Goal: Task Accomplishment & Management: Manage account settings

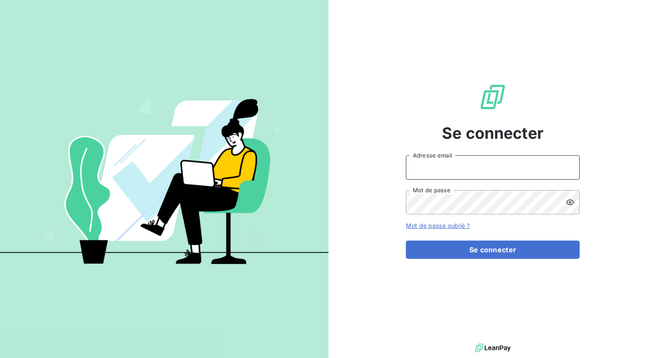
click at [446, 176] on input "Adresse email" at bounding box center [493, 167] width 174 height 24
type input "[PERSON_NAME][EMAIL_ADDRESS][DOMAIN_NAME]"
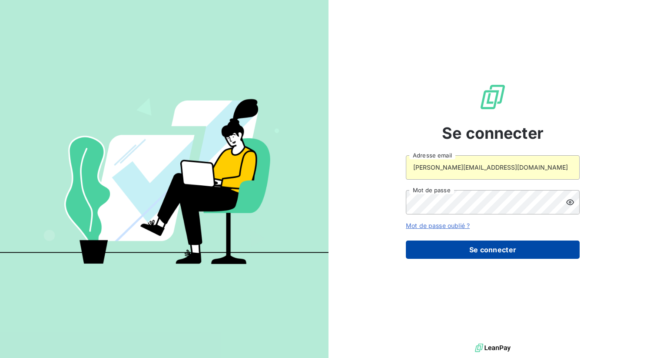
click at [455, 256] on button "Se connecter" at bounding box center [493, 249] width 174 height 18
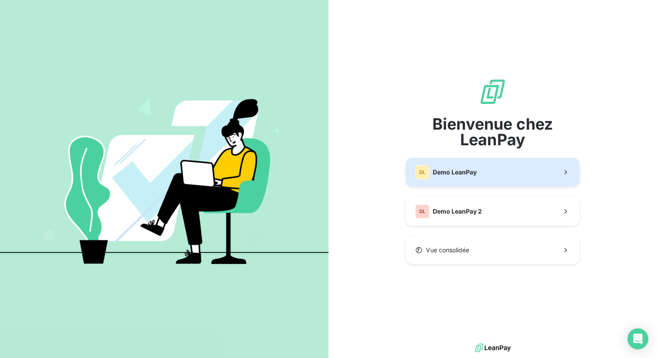
click at [459, 178] on div "DL Demo LeanPay" at bounding box center [445, 172] width 61 height 14
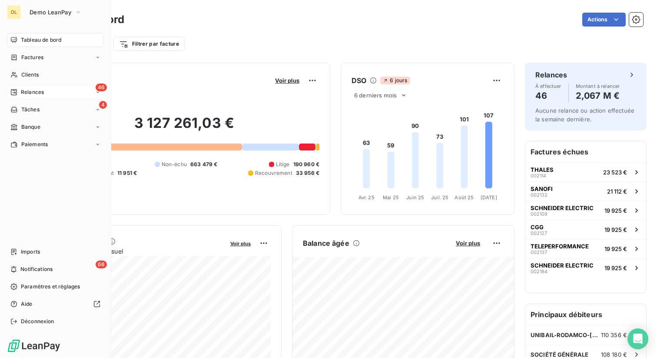
click at [46, 96] on div "46 Relances" at bounding box center [55, 92] width 97 height 14
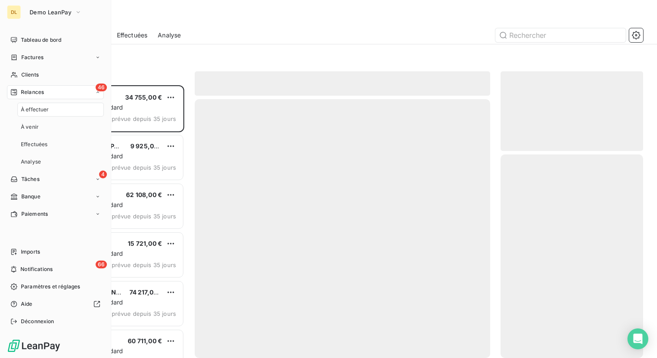
scroll to position [272, 143]
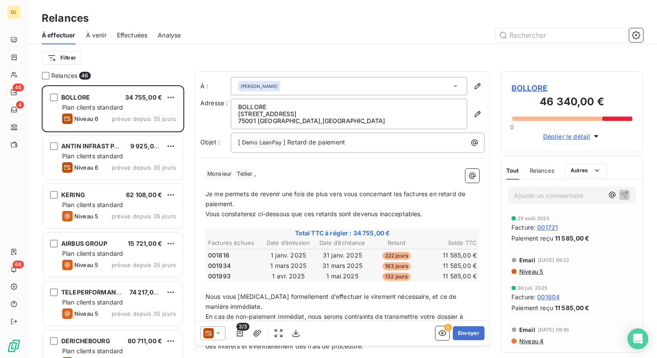
click at [159, 34] on span "Analyse" at bounding box center [169, 35] width 23 height 9
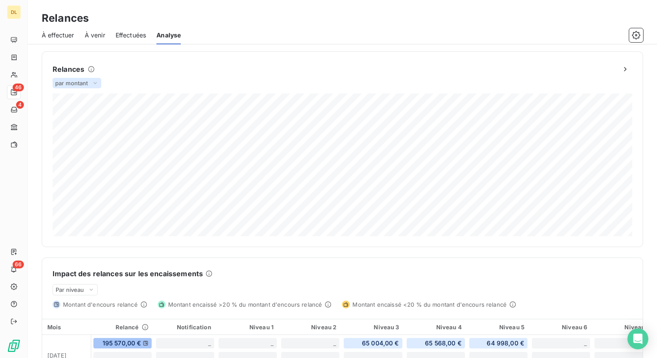
click at [74, 83] on span "par montant" at bounding box center [71, 83] width 33 height 7
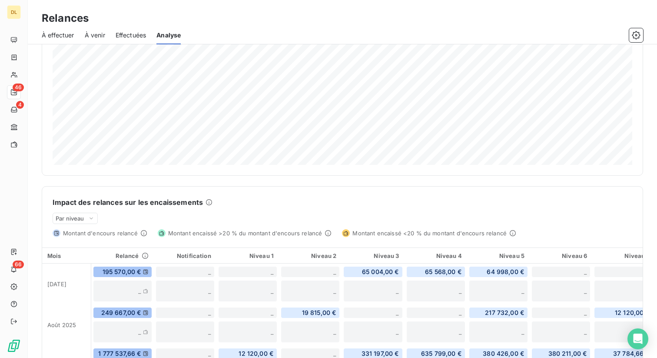
scroll to position [80, 0]
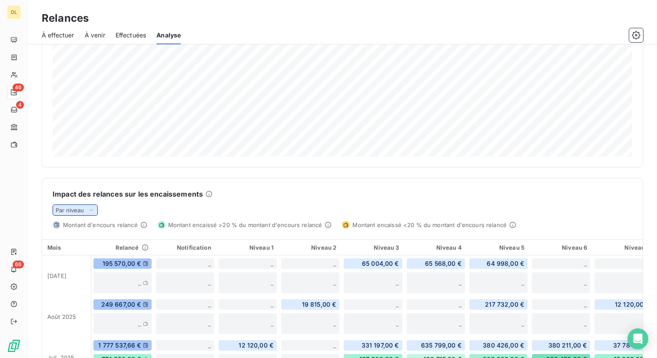
click at [84, 209] on span "Par niveau" at bounding box center [70, 209] width 29 height 7
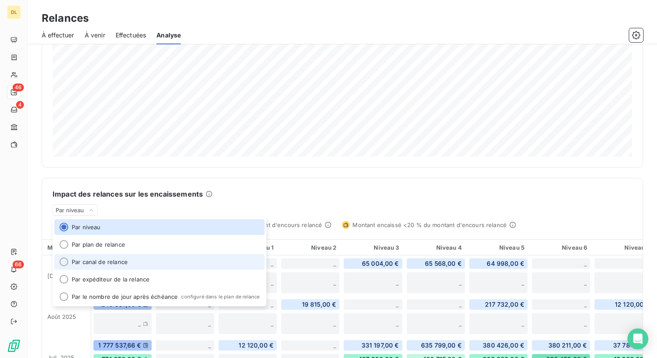
click at [134, 262] on li "Par canal de relance" at bounding box center [159, 262] width 210 height 16
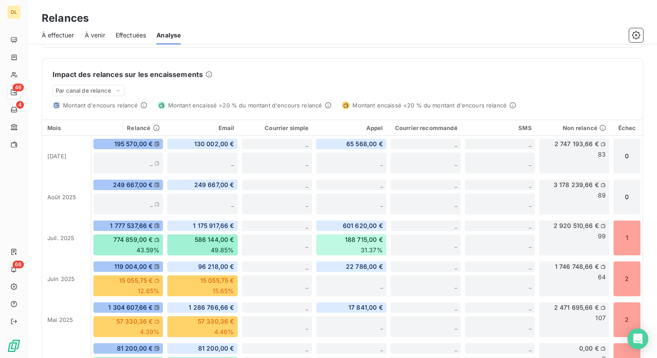
scroll to position [201, 0]
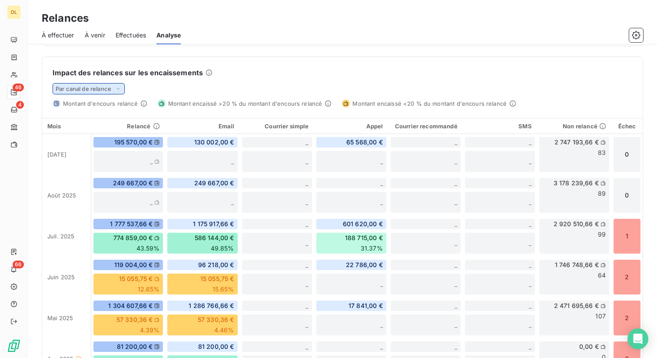
click at [111, 87] on span "Par canal de relance" at bounding box center [84, 88] width 56 height 7
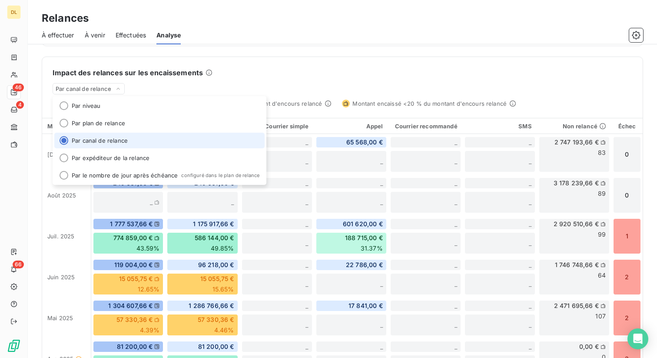
click at [310, 66] on div "Impact des relances sur les encaissements Par canal de relance Par niveau Par p…" at bounding box center [342, 82] width 600 height 50
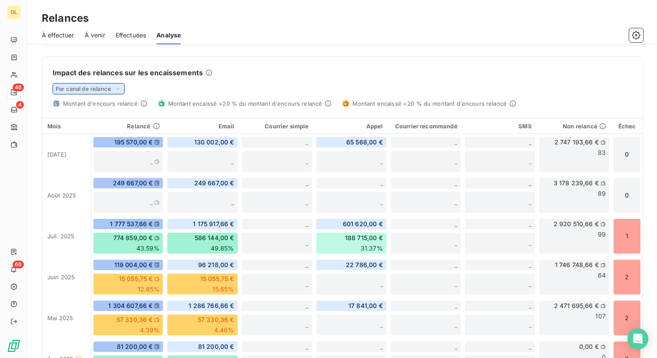
click at [102, 90] on span "Par canal de relance" at bounding box center [84, 88] width 56 height 7
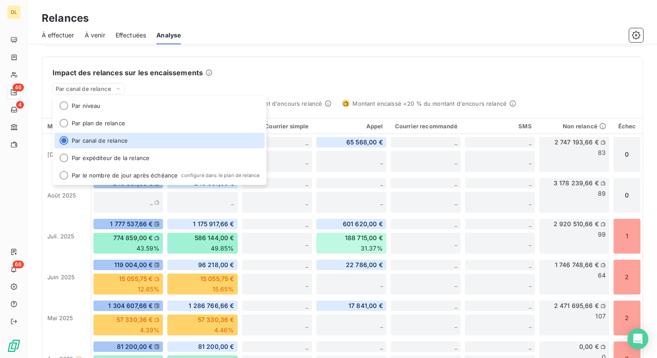
click at [354, 50] on div "Relances par montant 1 217 496,66 € Relances effectuées Niveau 1 9 800,00 € Niv…" at bounding box center [342, 128] width 601 height 555
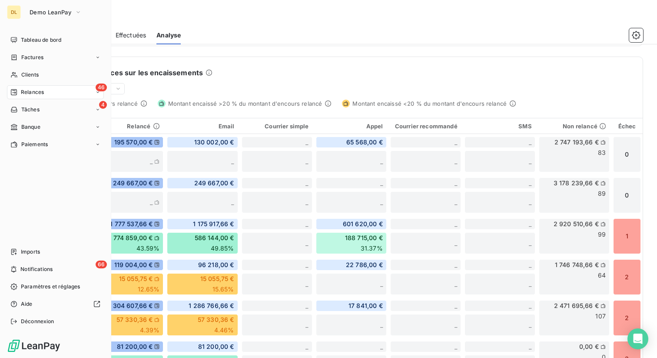
click at [9, 11] on div "DL" at bounding box center [14, 12] width 14 height 14
click at [73, 9] on button "Demo LeanPay" at bounding box center [55, 12] width 63 height 14
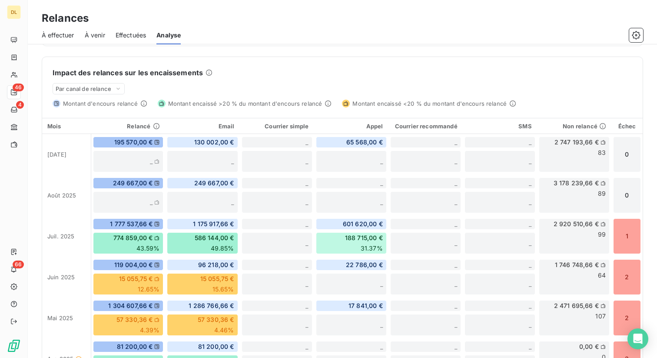
click at [262, 31] on div at bounding box center [417, 35] width 452 height 14
click at [123, 34] on span "Effectuées" at bounding box center [131, 35] width 31 height 9
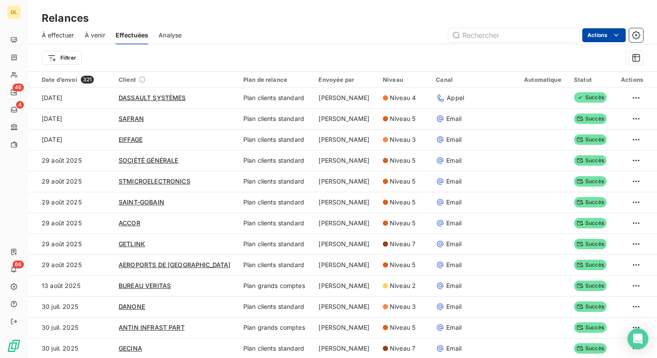
click at [599, 38] on html "DL 46 4 66 Relances À effectuer À venir Effectuées Analyse Actions Filtrer Date…" at bounding box center [328, 179] width 657 height 358
click at [533, 54] on div "Exporter les relances (321 relances)" at bounding box center [559, 54] width 124 height 14
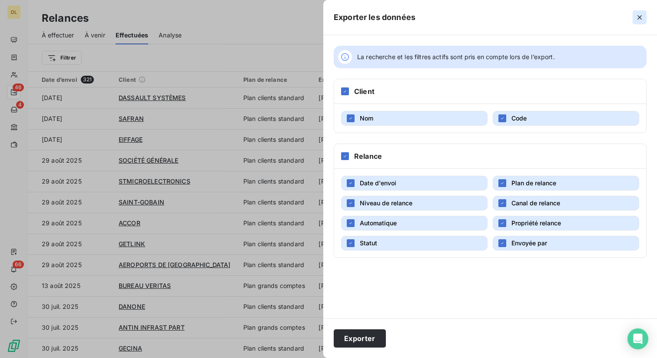
click at [637, 17] on icon "button" at bounding box center [639, 17] width 9 height 9
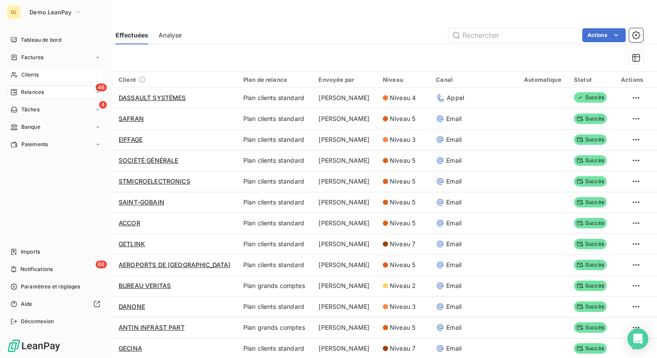
click at [44, 73] on div "Clients" at bounding box center [55, 75] width 97 height 14
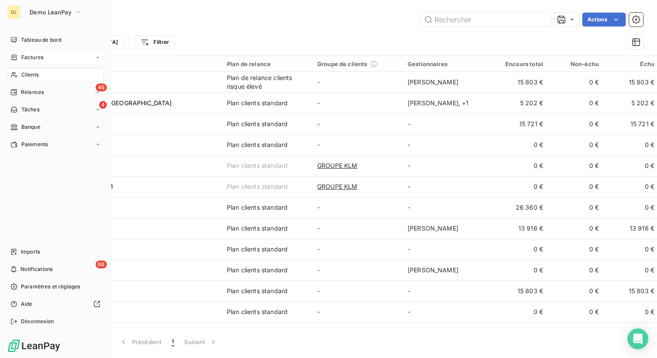
click at [19, 57] on div "Factures" at bounding box center [26, 57] width 33 height 8
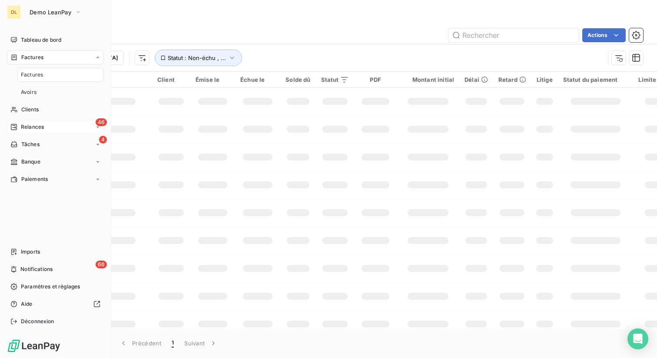
click at [40, 131] on div "46 Relances" at bounding box center [55, 127] width 97 height 14
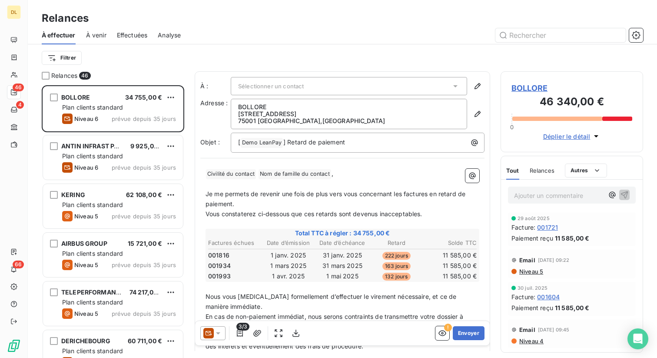
click at [537, 169] on span "Relances" at bounding box center [542, 170] width 25 height 7
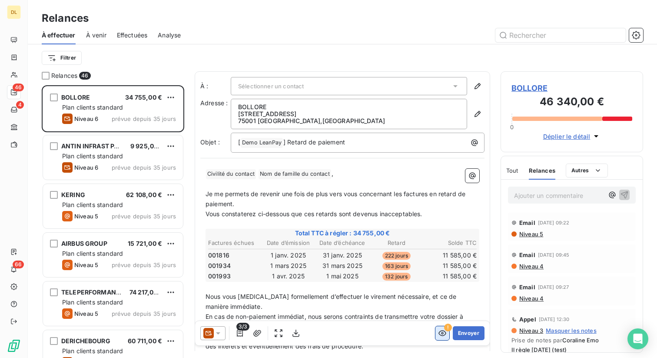
click at [443, 334] on icon "button" at bounding box center [442, 332] width 9 height 9
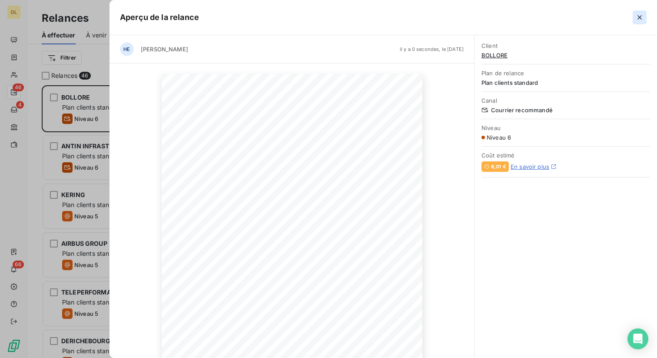
click at [637, 16] on icon "button" at bounding box center [639, 17] width 9 height 9
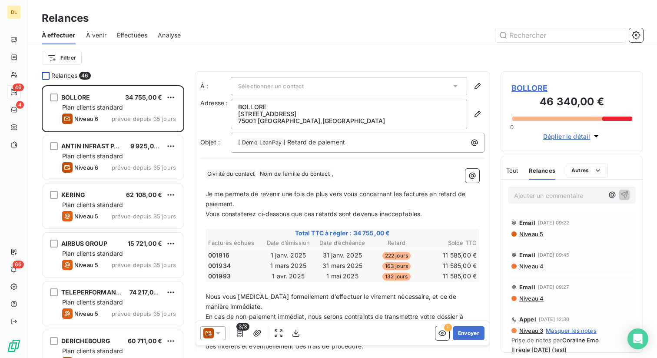
click at [44, 74] on div at bounding box center [46, 76] width 8 height 8
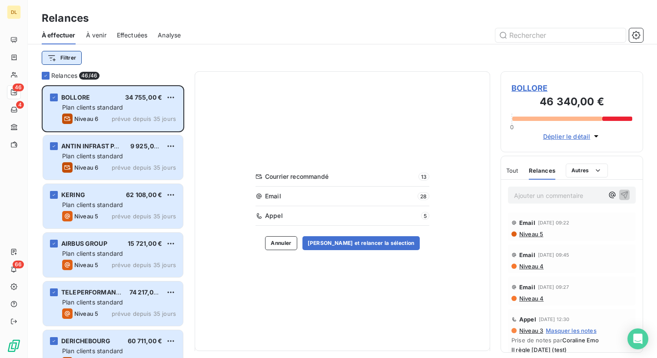
click at [69, 59] on html "DL 46 4 66 Relances À effectuer À venir Effectuées Analyse Filtrer Relances 46/…" at bounding box center [328, 179] width 657 height 358
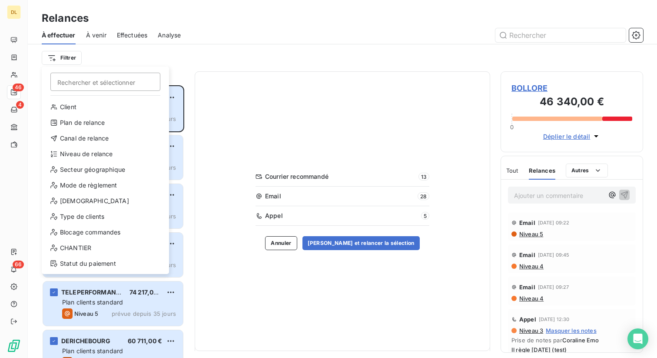
click at [127, 50] on html "DL 46 4 66 Relances À effectuer À venir Effectuées Analyse Filtrer Rechercher e…" at bounding box center [328, 179] width 657 height 358
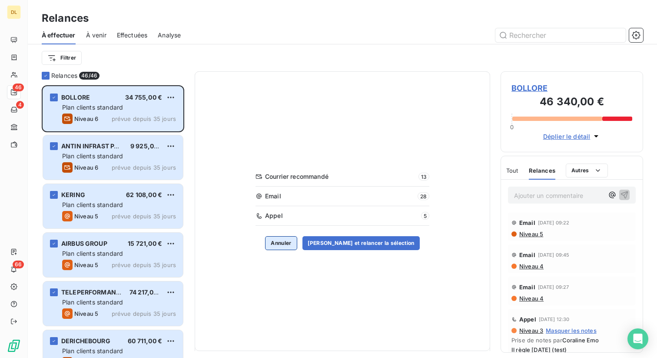
click at [288, 243] on button "Annuler" at bounding box center [281, 243] width 32 height 14
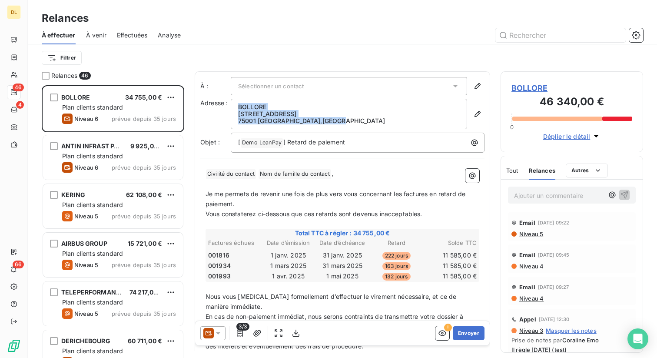
drag, startPoint x: 296, startPoint y: 121, endPoint x: 237, endPoint y: 106, distance: 60.8
click at [237, 106] on div "BOLLORE [STREET_ADDRESS]" at bounding box center [349, 114] width 236 height 30
click at [297, 114] on p "[STREET_ADDRESS]" at bounding box center [349, 113] width 222 height 7
click at [214, 330] on icon at bounding box center [218, 332] width 9 height 9
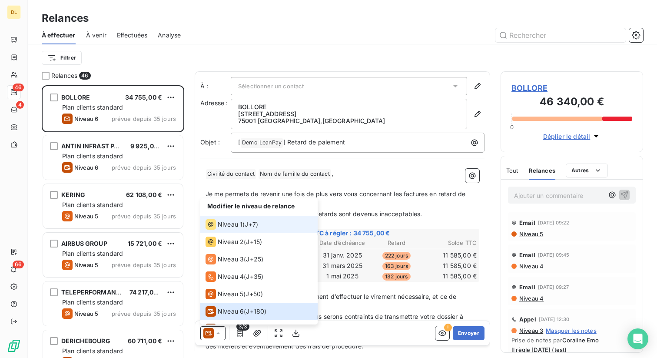
click at [233, 225] on span "Niveau 1" at bounding box center [230, 224] width 25 height 9
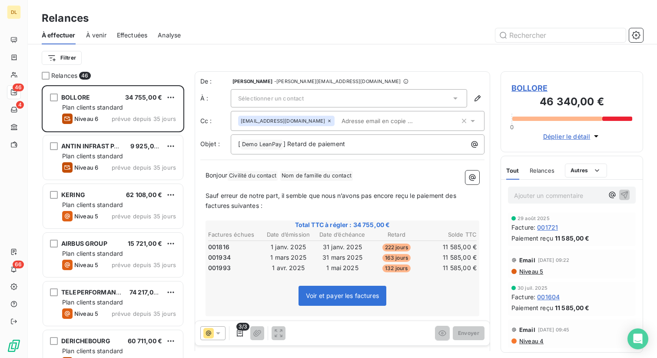
click at [407, 96] on div "Sélectionner un contact" at bounding box center [349, 98] width 236 height 18
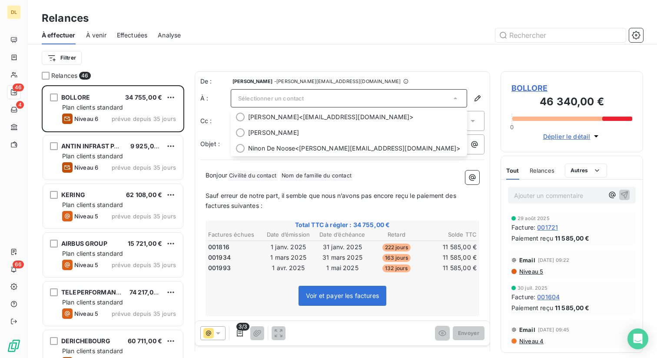
click at [402, 67] on div "Filtrer" at bounding box center [342, 57] width 601 height 27
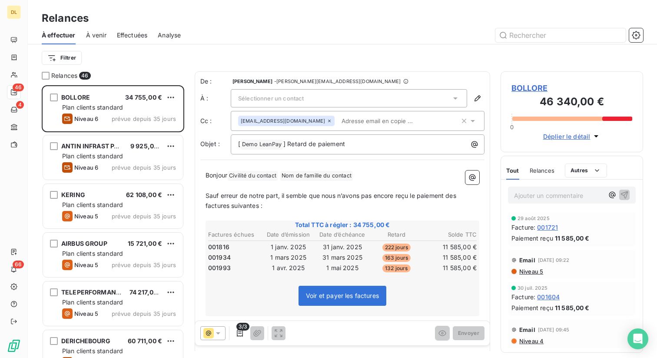
click at [324, 97] on div "Sélectionner un contact" at bounding box center [349, 98] width 236 height 18
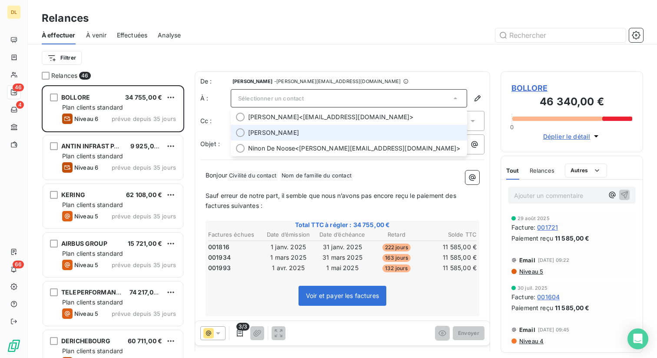
click at [301, 134] on span "[PERSON_NAME]" at bounding box center [355, 132] width 214 height 9
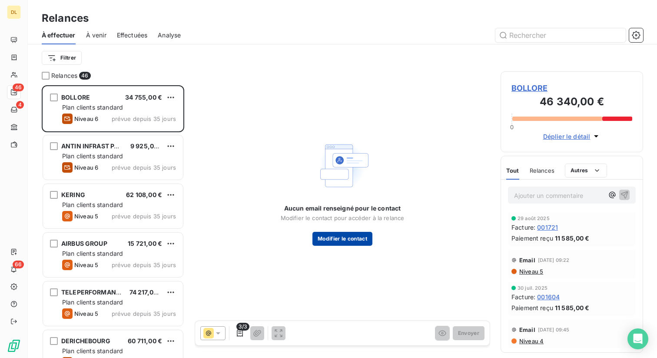
click at [343, 235] on button "Modifier le contact" at bounding box center [342, 239] width 60 height 14
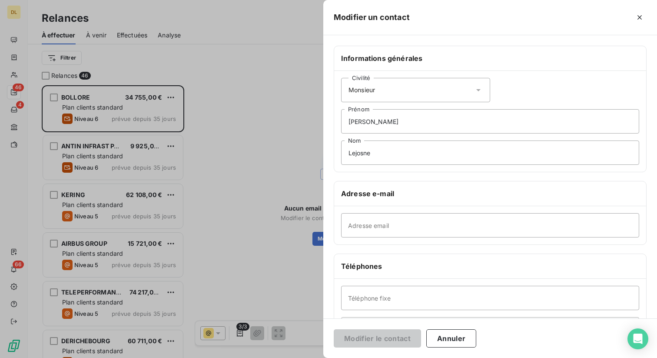
click at [632, 15] on div at bounding box center [529, 17] width 233 height 14
click at [639, 18] on icon "button" at bounding box center [639, 17] width 4 height 4
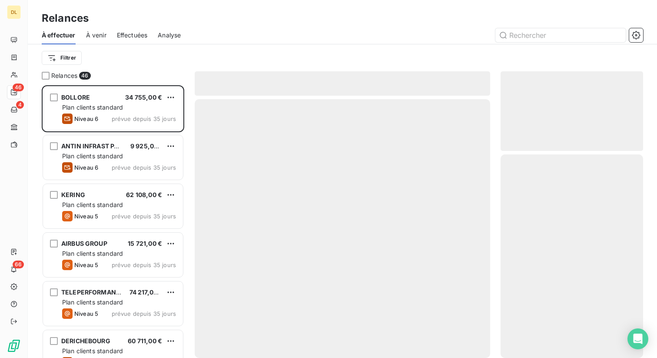
scroll to position [272, 143]
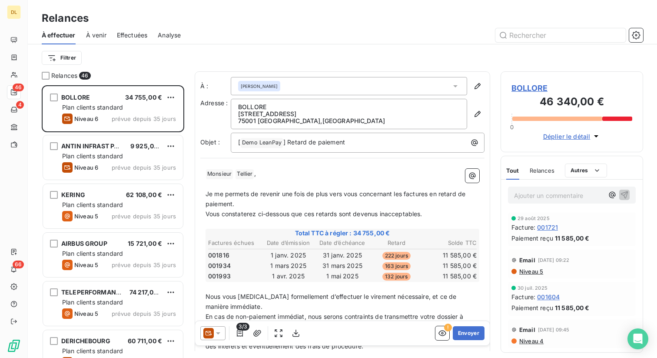
click at [212, 331] on icon at bounding box center [208, 333] width 10 height 10
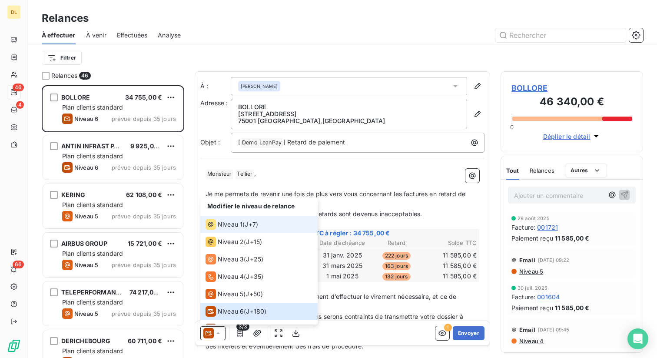
click at [236, 219] on div "Niveau 1" at bounding box center [224, 224] width 37 height 10
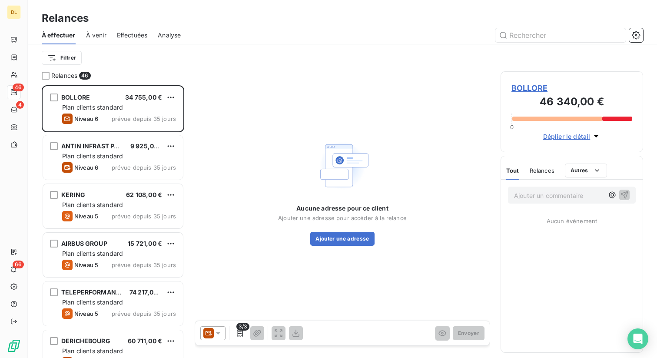
scroll to position [272, 143]
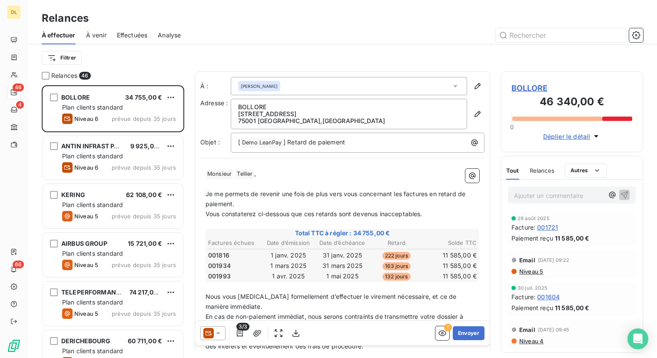
click at [211, 333] on icon at bounding box center [208, 333] width 10 height 10
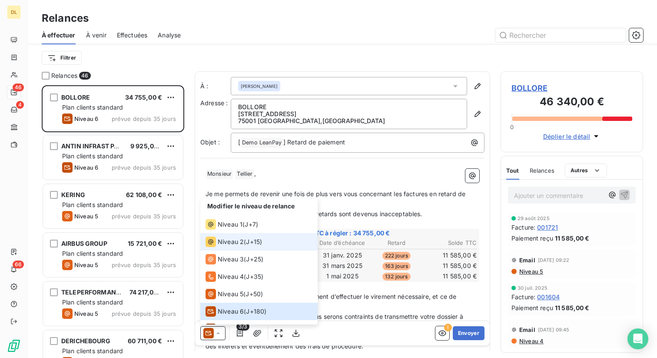
click at [238, 233] on li "Niveau 2 ( J+15 )" at bounding box center [258, 241] width 117 height 17
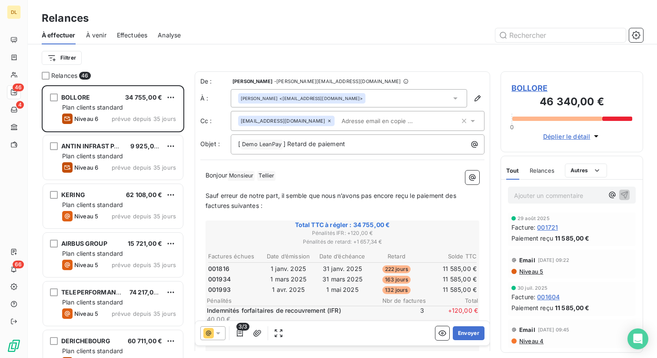
click at [214, 335] on icon at bounding box center [218, 332] width 9 height 9
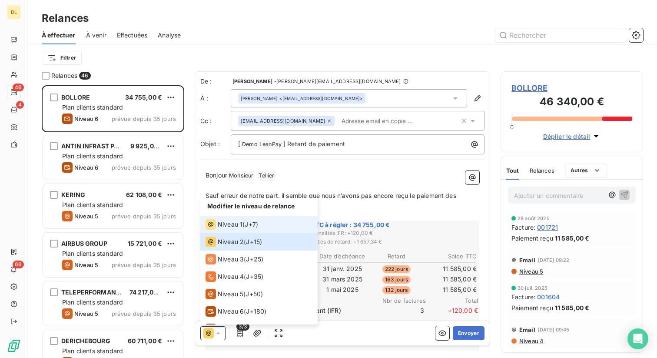
click at [229, 222] on span "Niveau 1" at bounding box center [230, 224] width 25 height 9
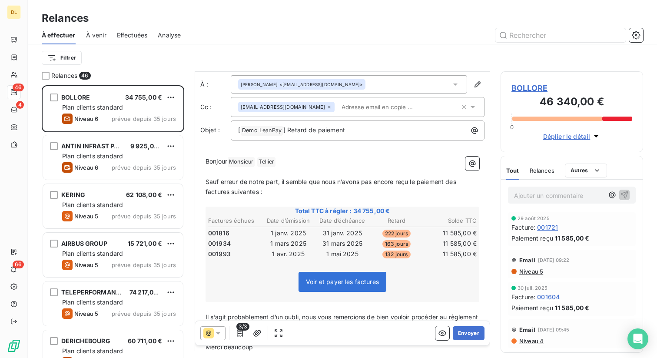
scroll to position [0, 0]
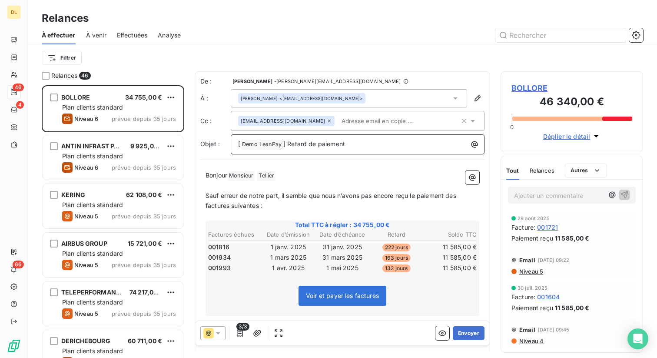
click at [334, 144] on span "] Retard de paiement" at bounding box center [314, 143] width 62 height 7
click at [279, 332] on icon "button" at bounding box center [278, 332] width 9 height 9
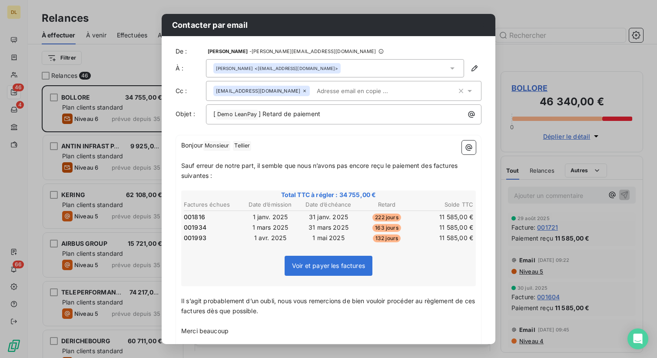
click at [523, 8] on div "Contacter par email De : Henry Pécuchet - henry.pecuchet@leanpay.leanpay.fr À :…" at bounding box center [328, 179] width 657 height 358
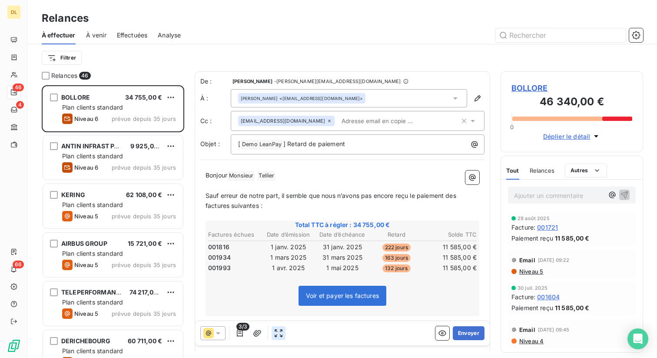
click at [281, 333] on icon "button" at bounding box center [278, 332] width 9 height 9
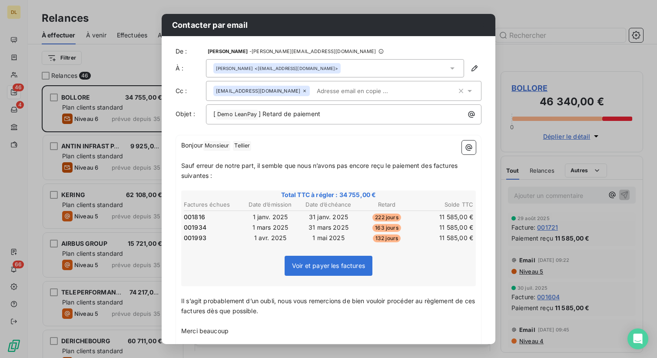
click at [520, 16] on div "Contacter par email De : Henry Pécuchet - henry.pecuchet@leanpay.leanpay.fr À :…" at bounding box center [328, 179] width 657 height 358
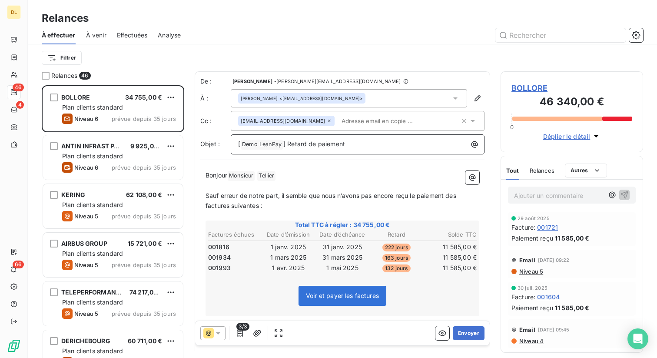
click at [96, 36] on span "À venir" at bounding box center [96, 35] width 20 height 9
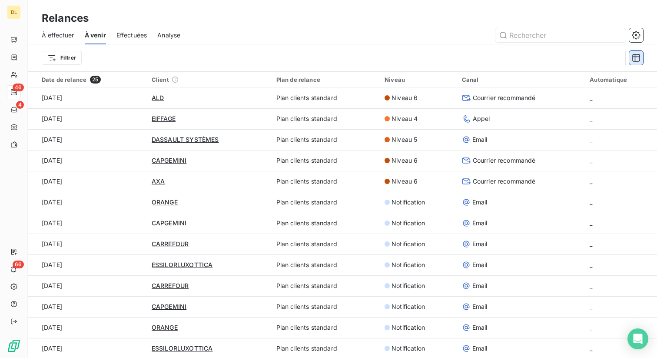
click at [637, 60] on icon "button" at bounding box center [636, 57] width 9 height 9
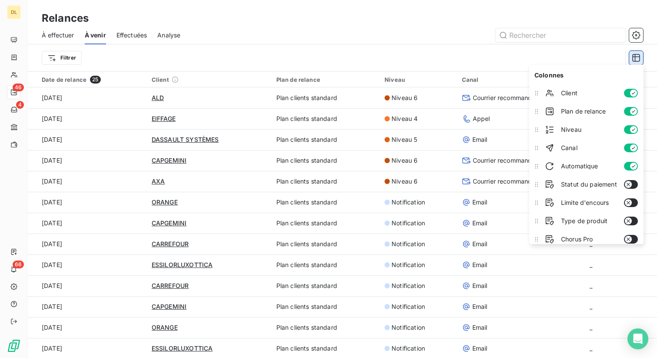
click at [637, 60] on icon "button" at bounding box center [636, 57] width 9 height 9
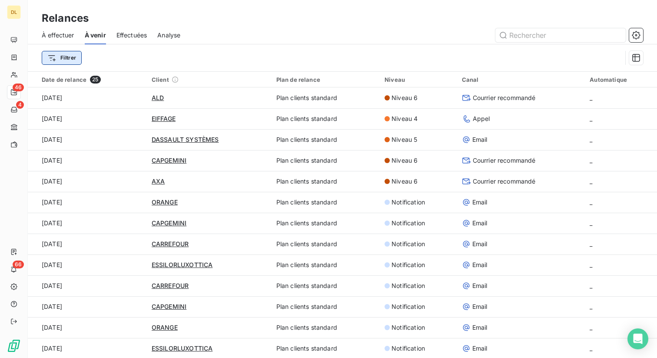
click at [73, 57] on html "DL 46 4 66 Relances À effectuer À venir Effectuées Analyse Filtrer Date de rela…" at bounding box center [328, 179] width 657 height 358
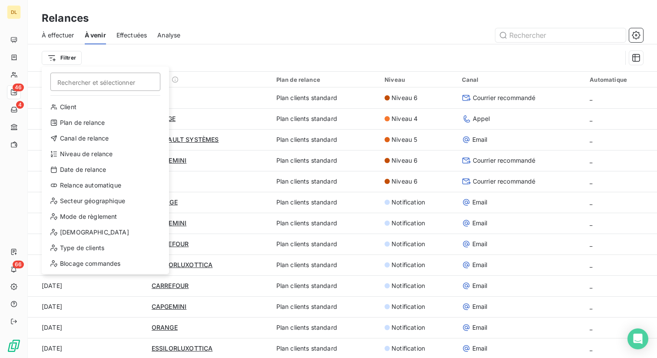
click at [206, 60] on html "DL 46 4 66 Relances À effectuer À venir Effectuées Analyse Filtrer Rechercher e…" at bounding box center [328, 179] width 657 height 358
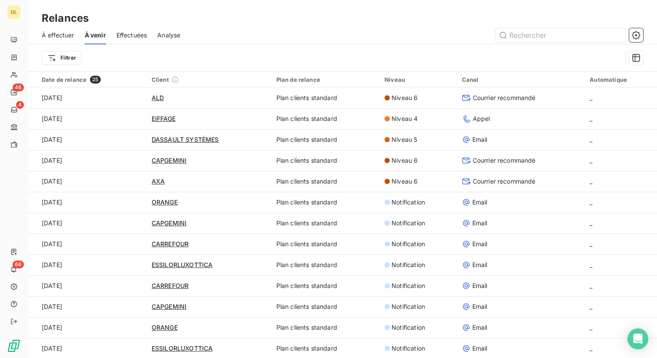
click at [127, 38] on span "Effectuées" at bounding box center [131, 35] width 31 height 9
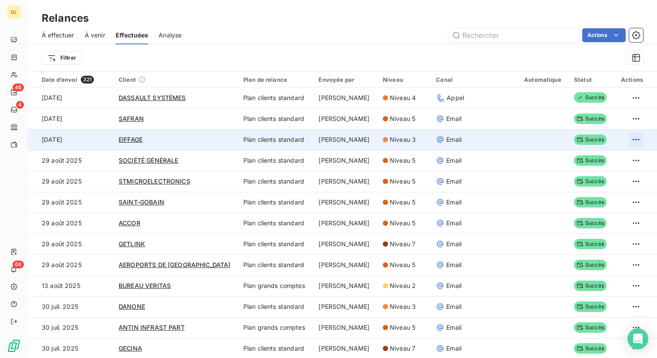
click at [634, 139] on html "DL 46 4 66 Relances À effectuer À venir Effectuées Analyse Actions Filtrer Date…" at bounding box center [328, 179] width 657 height 358
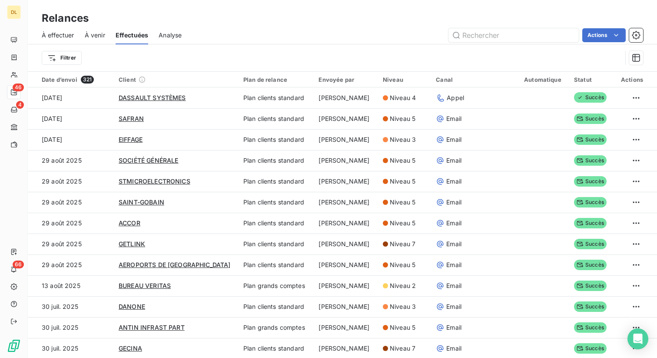
click at [630, 139] on html "DL 46 4 66 Relances À effectuer À venir Effectuées Analyse Actions Filtrer Date…" at bounding box center [328, 179] width 657 height 358
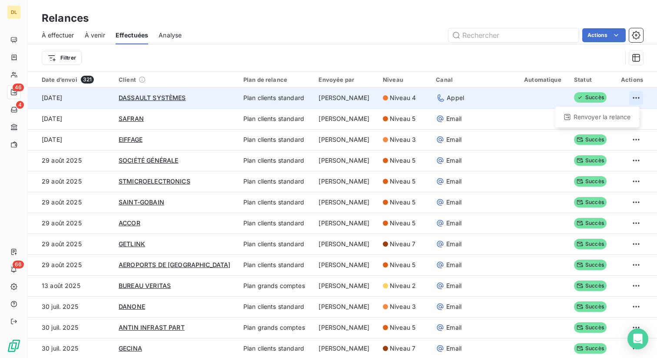
click at [636, 99] on html "DL 46 4 66 Relances À effectuer À venir Effectuées Analyse Actions Filtrer Date…" at bounding box center [328, 179] width 657 height 358
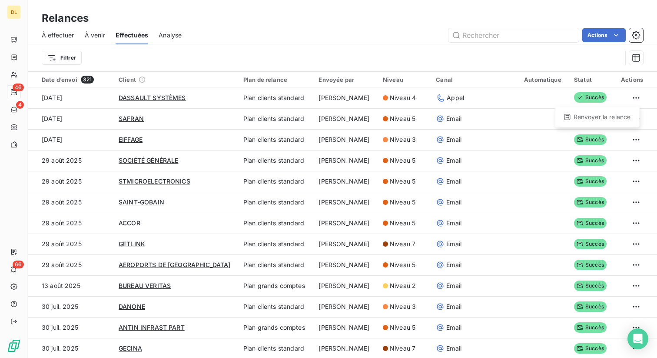
click at [634, 101] on html "DL 46 4 66 Relances À effectuer À venir Effectuées Analyse Actions Filtrer Date…" at bounding box center [328, 179] width 657 height 358
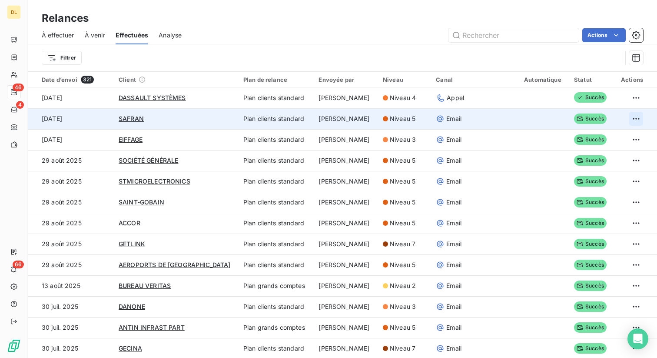
click at [631, 118] on html "DL 46 4 66 Relances À effectuer À venir Effectuées Analyse Actions Filtrer Date…" at bounding box center [328, 179] width 657 height 358
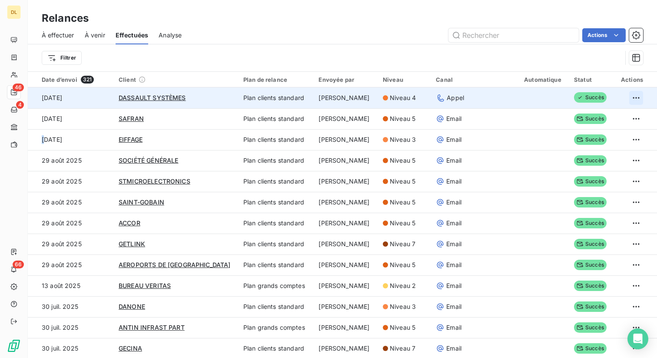
click at [630, 98] on html "DL 46 4 66 Relances À effectuer À venir Effectuées Analyse Actions Filtrer Date…" at bounding box center [328, 179] width 657 height 358
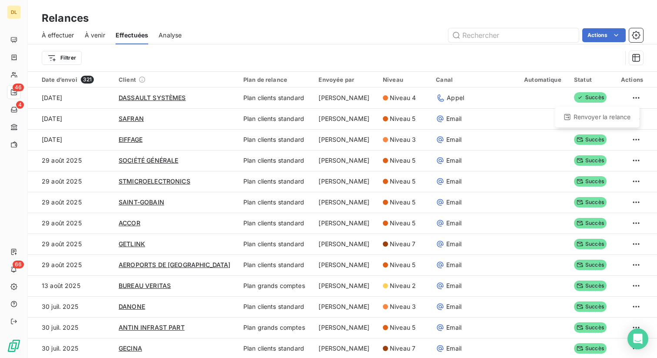
click at [633, 141] on html "DL 46 4 66 Relances À effectuer À venir Effectuées Analyse Actions Filtrer Date…" at bounding box center [328, 179] width 657 height 358
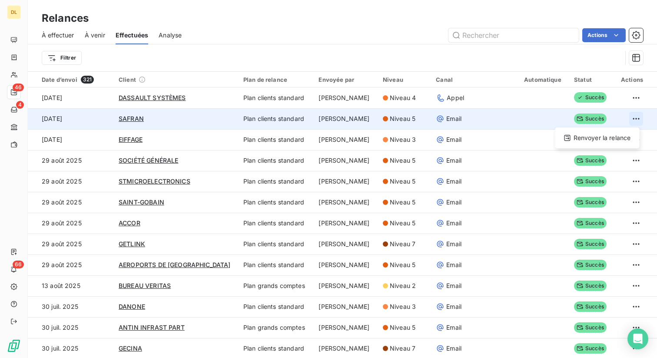
click at [633, 122] on html "DL 46 4 66 Relances À effectuer À venir Effectuées Analyse Actions Filtrer Date…" at bounding box center [328, 179] width 657 height 358
click at [589, 139] on div "Renvoyer la relance" at bounding box center [597, 138] width 77 height 14
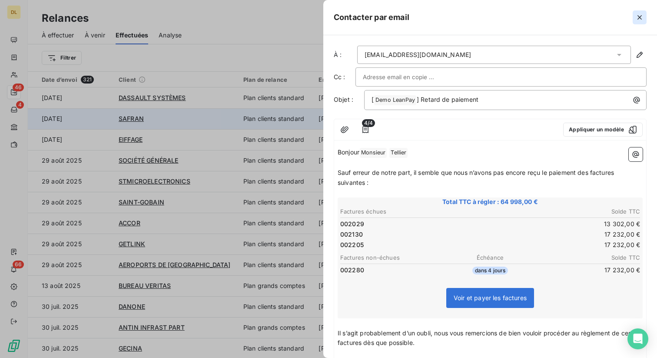
click at [639, 17] on icon "button" at bounding box center [639, 17] width 9 height 9
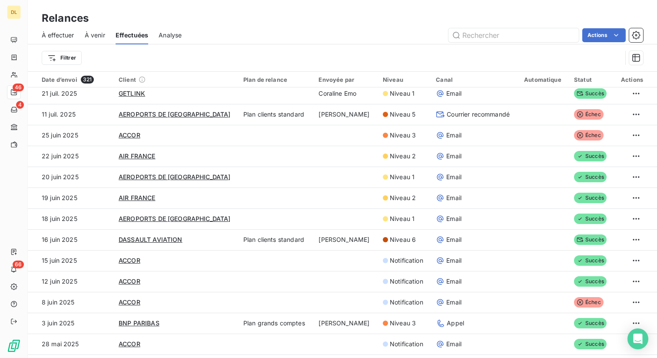
scroll to position [1221, 0]
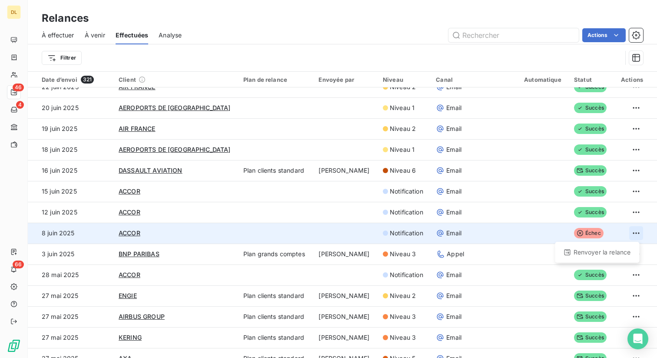
click at [632, 235] on html "DL 46 4 66 Relances À effectuer À venir Effectuées Analyse Actions Filtrer Date…" at bounding box center [328, 179] width 657 height 358
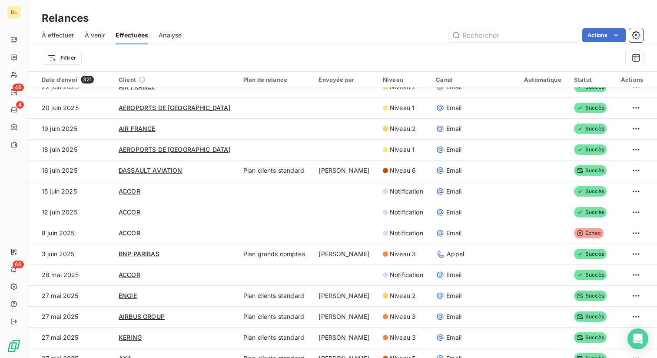
click at [632, 235] on html "DL 46 4 66 Relances À effectuer À venir Effectuées Analyse Actions Filtrer Date…" at bounding box center [328, 179] width 657 height 358
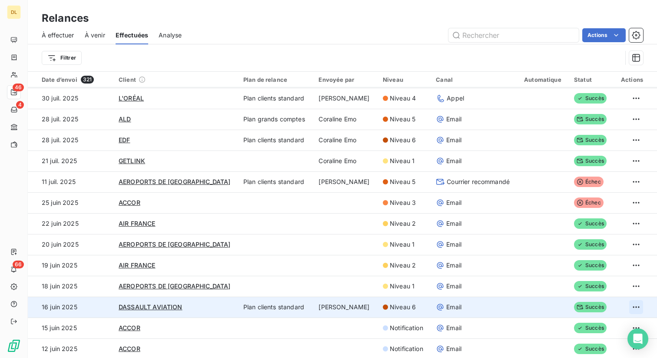
scroll to position [1111, 0]
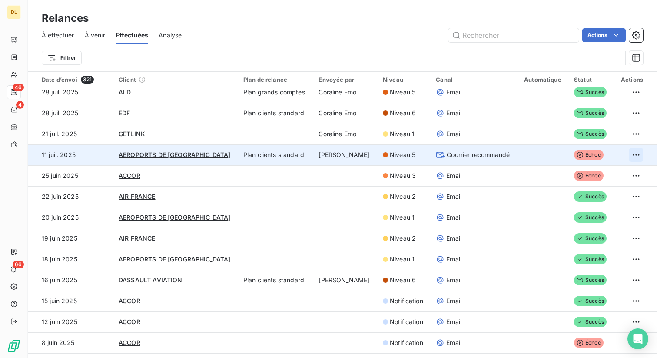
click at [636, 156] on html "DL 46 4 66 Relances À effectuer À venir Effectuées Analyse Actions Filtrer Date…" at bounding box center [328, 179] width 657 height 358
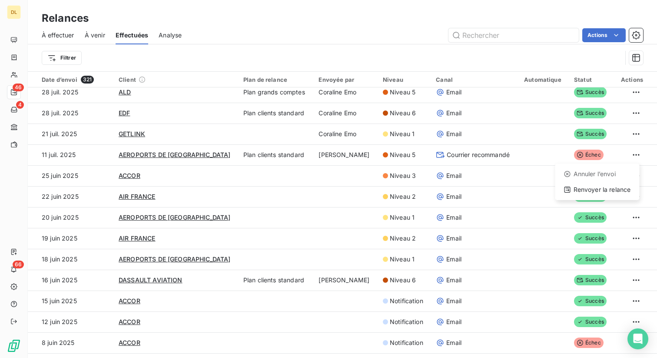
click at [517, 249] on html "DL 46 4 66 Relances À effectuer À venir Effectuées Analyse Actions Filtrer Date…" at bounding box center [328, 179] width 657 height 358
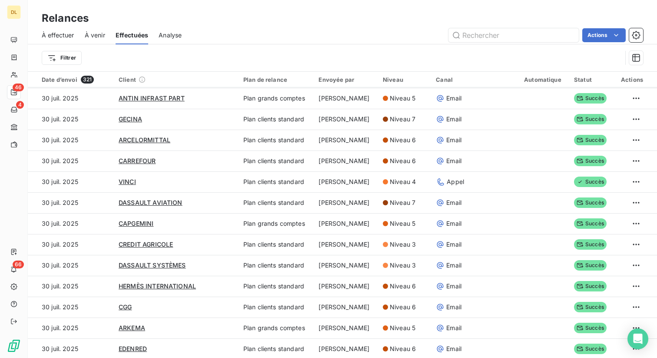
scroll to position [0, 0]
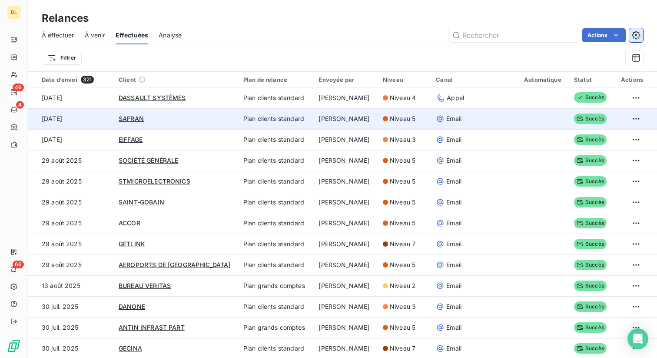
click at [636, 34] on icon "button" at bounding box center [636, 35] width 2 height 2
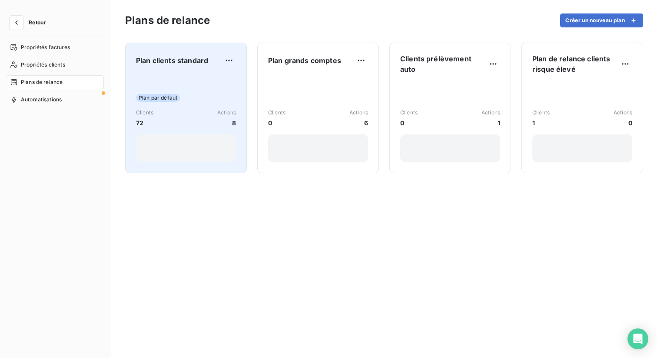
click at [193, 63] on span "Plan clients standard" at bounding box center [172, 60] width 72 height 10
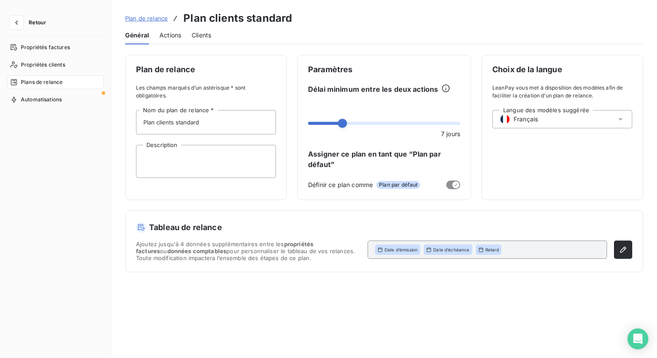
click at [175, 39] on span "Actions" at bounding box center [170, 35] width 22 height 9
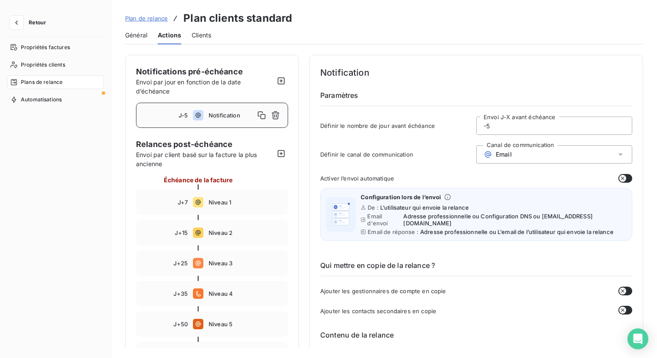
click at [522, 159] on div "Email" at bounding box center [554, 154] width 156 height 18
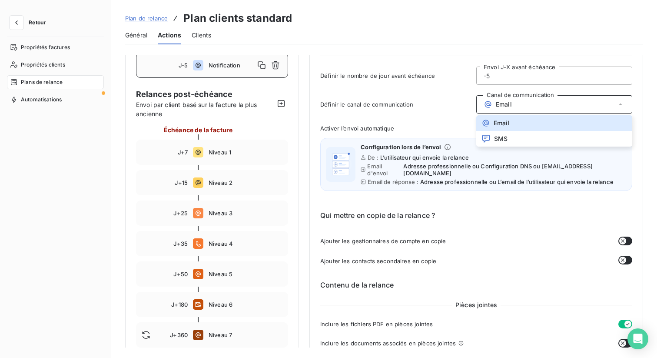
scroll to position [14, 0]
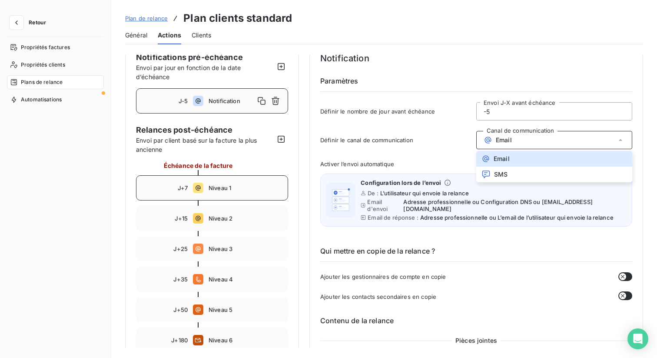
click at [251, 189] on span "Niveau 1" at bounding box center [246, 187] width 74 height 7
type input "7"
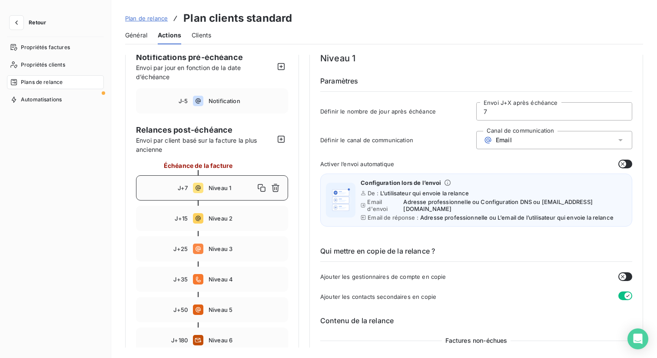
click at [508, 136] on div "Email" at bounding box center [498, 140] width 28 height 9
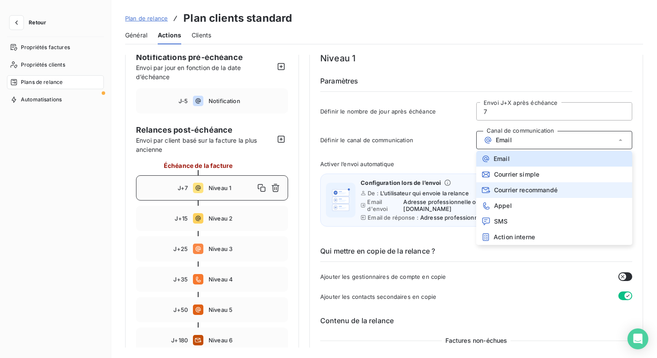
click at [523, 187] on span "Courrier recommandé" at bounding box center [525, 189] width 63 height 7
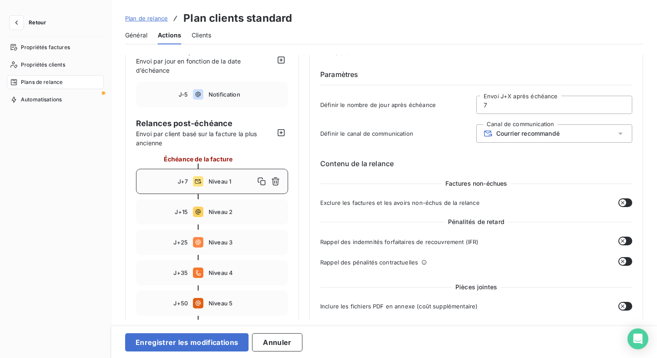
scroll to position [11, 0]
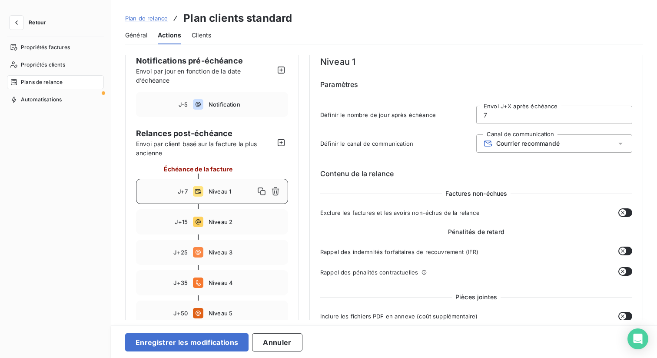
click at [503, 141] on span "Courrier recommandé" at bounding box center [527, 143] width 63 height 7
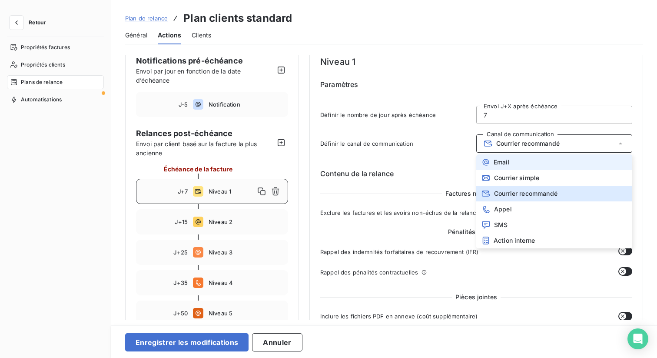
click at [512, 163] on li "Email" at bounding box center [554, 162] width 156 height 16
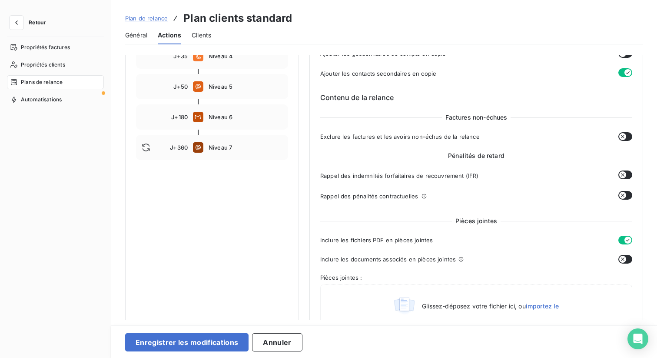
scroll to position [258, 0]
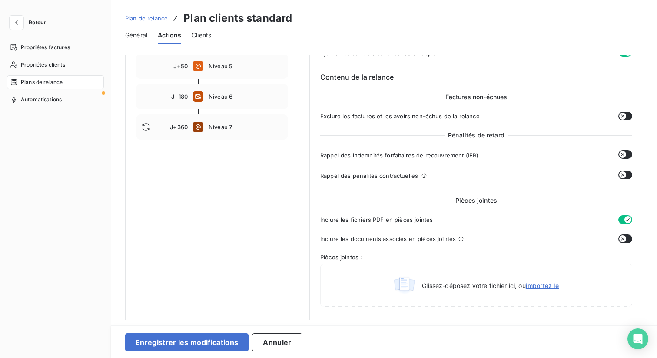
click at [620, 151] on icon "button" at bounding box center [622, 154] width 7 height 7
click at [599, 150] on span "+ 40,00€" at bounding box center [601, 154] width 27 height 9
click at [624, 170] on button "button" at bounding box center [625, 174] width 14 height 9
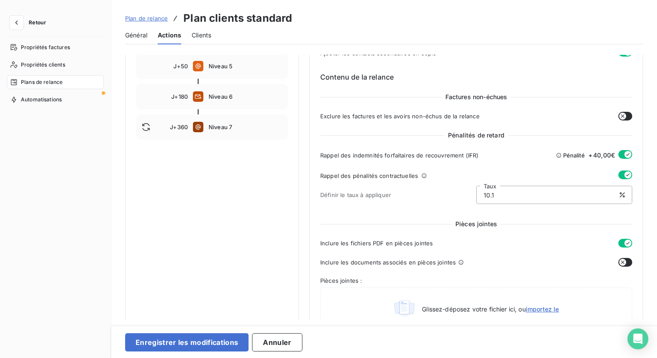
click at [605, 150] on span "+ 40,00€" at bounding box center [601, 154] width 27 height 9
click at [624, 171] on icon "button" at bounding box center [627, 174] width 7 height 7
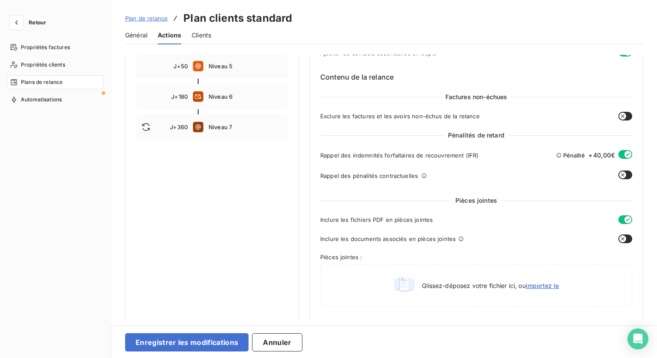
click at [624, 151] on icon "button" at bounding box center [627, 154] width 7 height 7
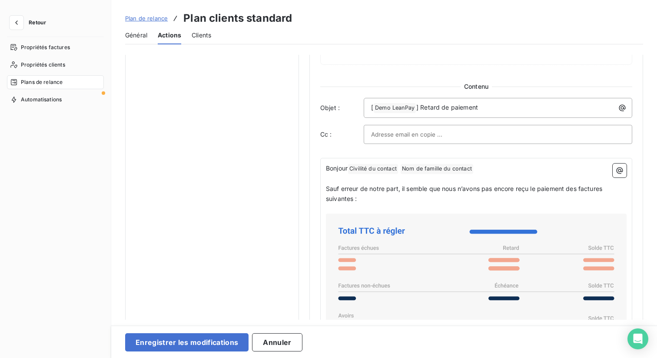
scroll to position [495, 0]
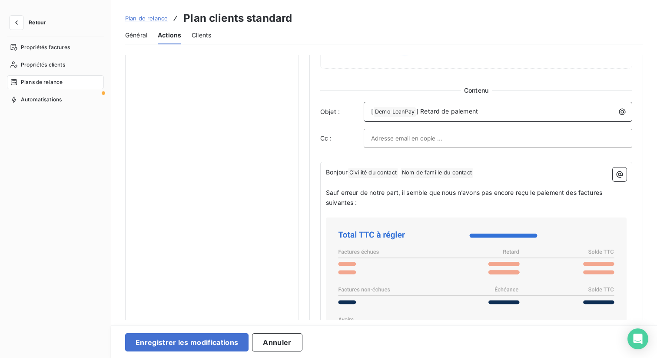
click at [447, 107] on span "] Retard de paiement" at bounding box center [447, 110] width 62 height 7
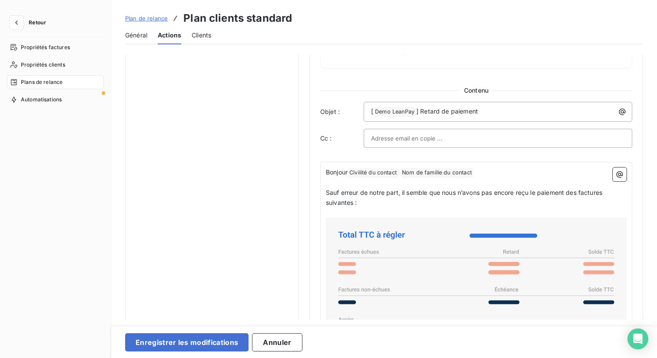
click at [387, 135] on input "text" at bounding box center [417, 138] width 93 height 13
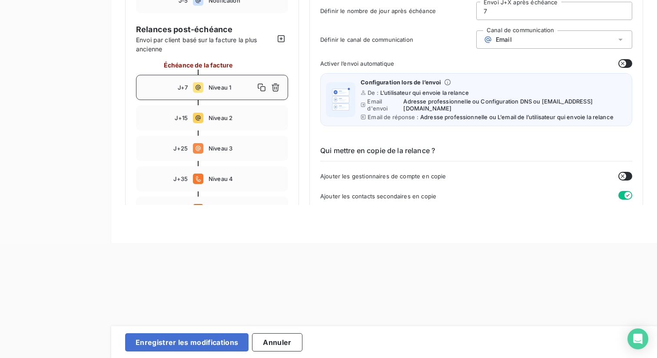
scroll to position [0, 0]
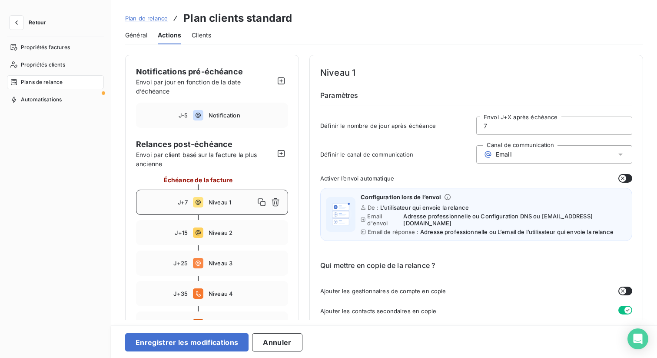
click at [143, 36] on span "Général" at bounding box center [136, 35] width 22 height 9
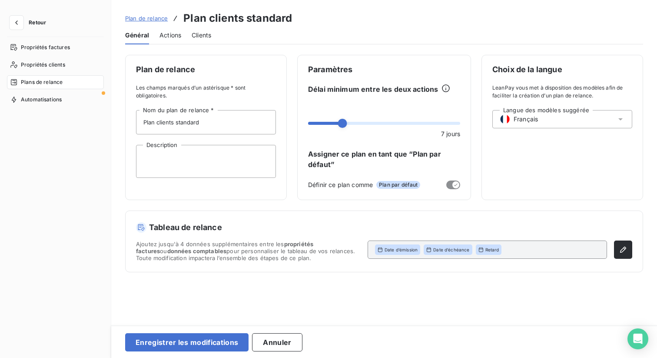
click at [176, 33] on span "Actions" at bounding box center [170, 35] width 22 height 9
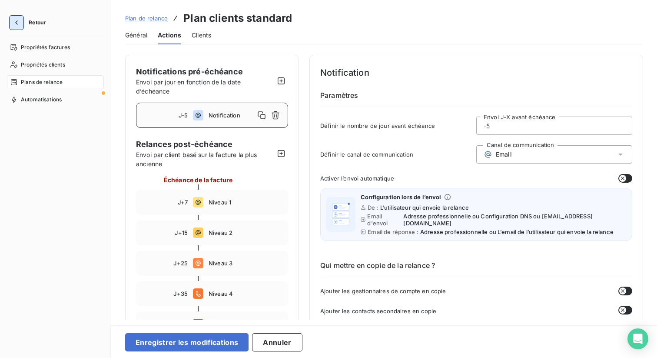
click at [15, 23] on icon "button" at bounding box center [16, 22] width 9 height 9
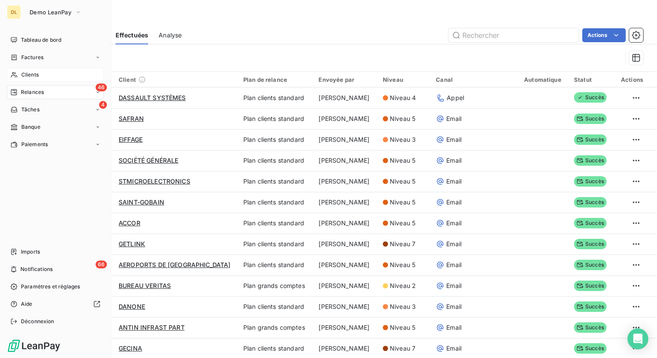
click at [47, 75] on div "Clients" at bounding box center [55, 75] width 97 height 14
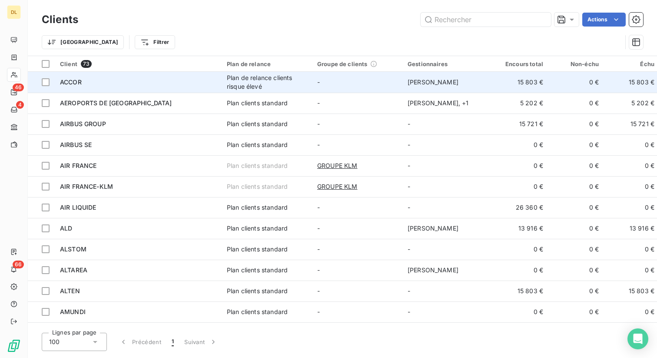
click at [126, 85] on div "ACCOR" at bounding box center [138, 82] width 156 height 9
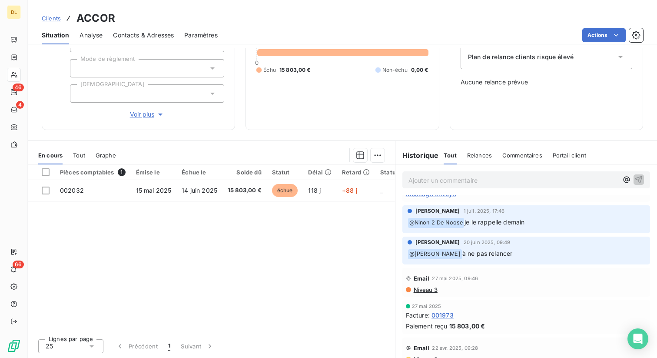
scroll to position [156, 0]
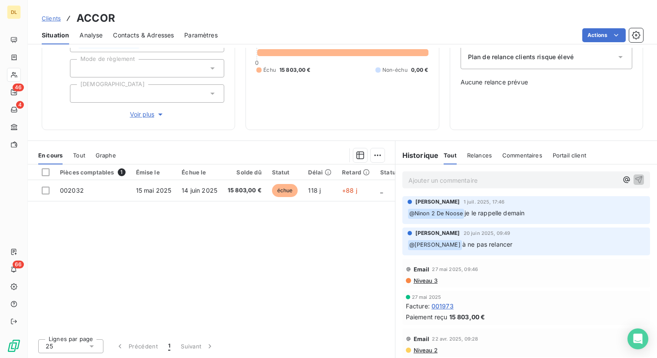
click at [424, 269] on span "Email" at bounding box center [422, 268] width 16 height 7
click at [421, 279] on span "Niveau 3" at bounding box center [425, 280] width 25 height 7
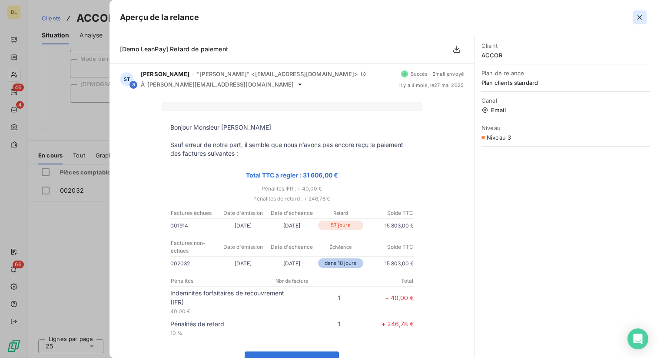
click at [638, 16] on icon "button" at bounding box center [639, 17] width 9 height 9
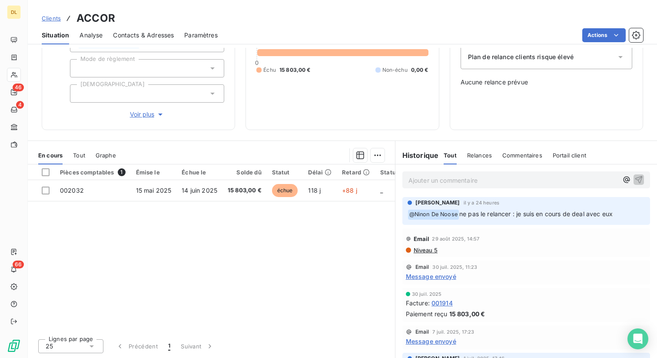
scroll to position [0, 0]
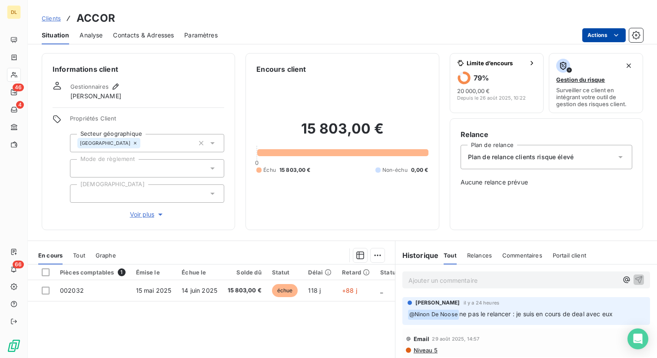
click at [591, 40] on html "DL 46 4 66 Clients ACCOR Situation Analyse Contacts & Adresses Paramètres Actio…" at bounding box center [328, 179] width 657 height 358
click at [524, 21] on html "DL 46 4 66 Clients ACCOR Situation Analyse Contacts & Adresses Paramètres Actio…" at bounding box center [328, 179] width 657 height 358
click at [50, 17] on span "Clients" at bounding box center [51, 18] width 19 height 7
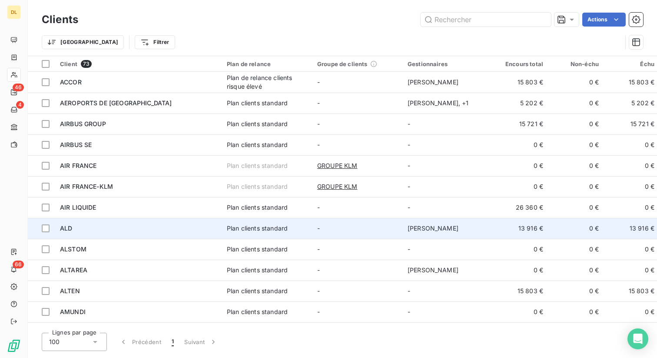
click at [203, 221] on td "ALD" at bounding box center [138, 228] width 167 height 21
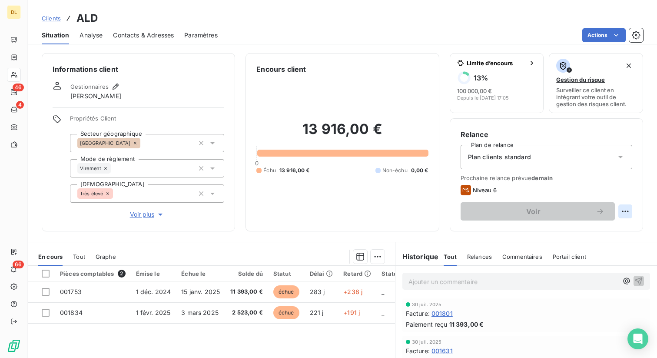
click at [624, 209] on html "DL 46 4 66 Clients ALD Situation Analyse Contacts & Adresses Paramètres Actions…" at bounding box center [328, 179] width 657 height 358
